Goal: Register for event/course

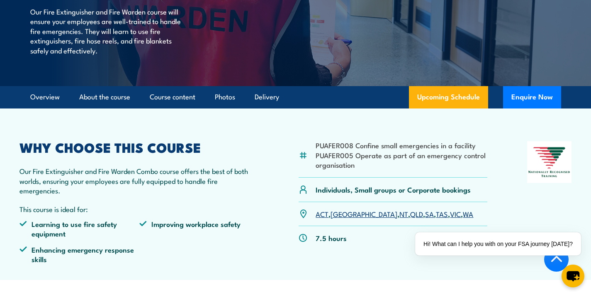
scroll to position [172, 0]
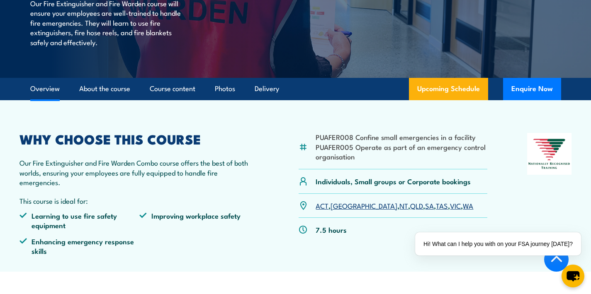
click at [425, 206] on link "SA" at bounding box center [429, 206] width 9 height 10
